Goal: Task Accomplishment & Management: Manage account settings

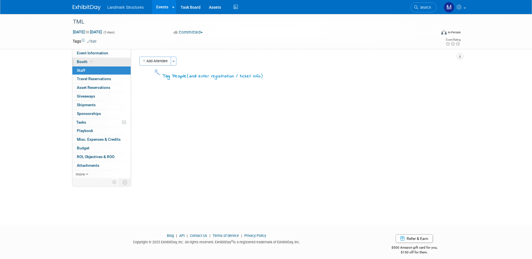
click at [91, 61] on icon at bounding box center [91, 61] width 3 height 3
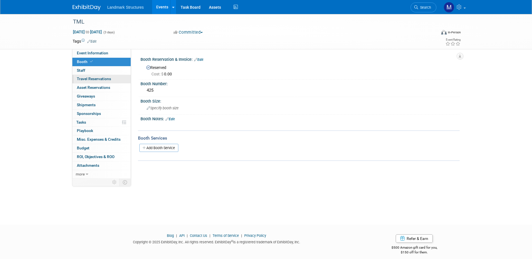
click at [96, 77] on span "Travel Reservations 0" at bounding box center [94, 79] width 34 height 4
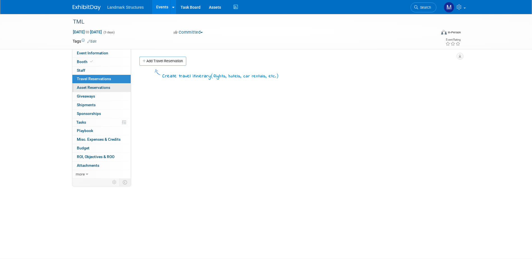
click at [99, 88] on span "Asset Reservations 0" at bounding box center [93, 87] width 33 height 4
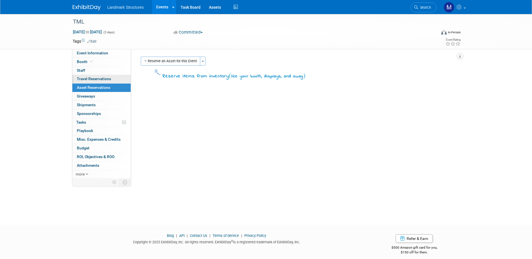
click at [99, 82] on link "0 Travel Reservations 0" at bounding box center [101, 79] width 58 height 8
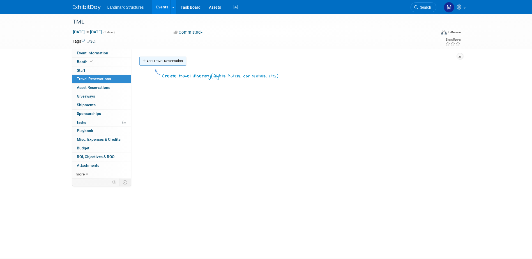
click at [167, 59] on link "Add Travel Reservation" at bounding box center [162, 61] width 47 height 9
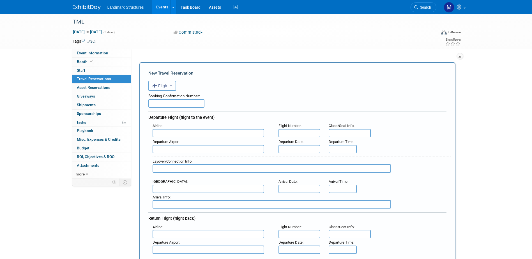
click at [167, 86] on span "Flight" at bounding box center [160, 86] width 17 height 4
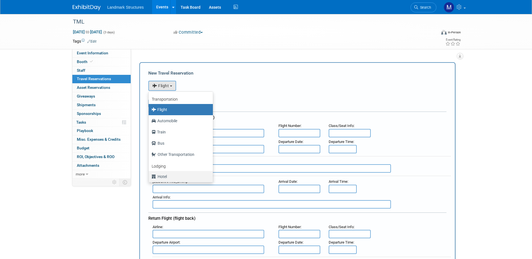
click at [181, 175] on label "Hotel" at bounding box center [180, 176] width 56 height 9
click at [150, 175] on input "Hotel" at bounding box center [148, 176] width 4 height 4
select select "6"
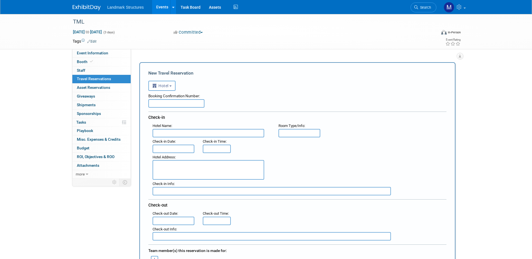
click at [181, 134] on input "text" at bounding box center [209, 133] width 112 height 8
type input "[PERSON_NAME][GEOGRAPHIC_DATA]"
click at [165, 107] on input "text" at bounding box center [176, 103] width 56 height 8
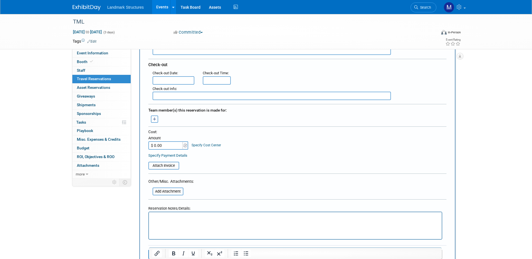
scroll to position [224, 0]
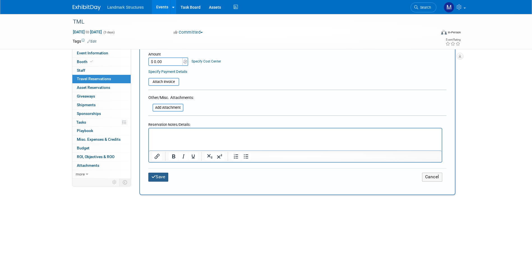
click at [160, 173] on button "Save" at bounding box center [158, 177] width 20 height 9
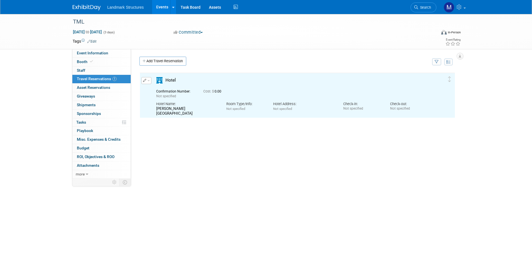
scroll to position [0, 0]
